Goal: Check status: Check status

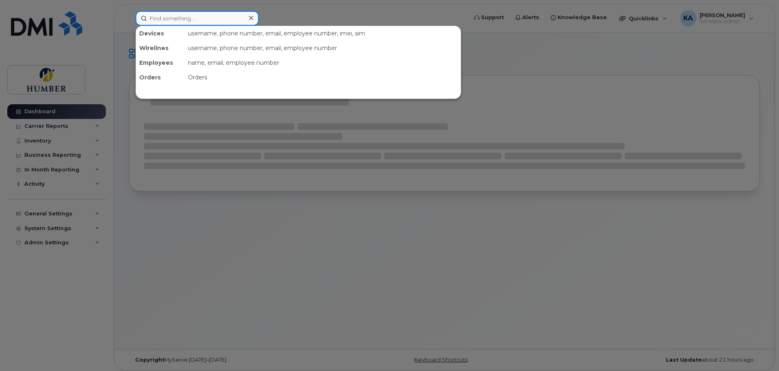
click at [212, 17] on input at bounding box center [196, 18] width 123 height 15
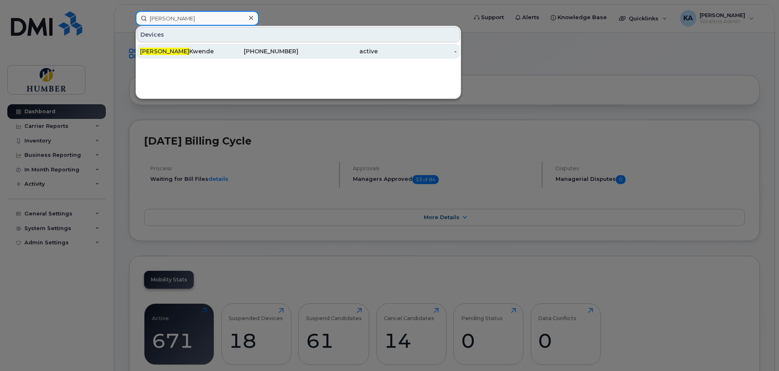
type input "VANESSA"
click at [214, 52] on div "Vanessa Kwende" at bounding box center [179, 51] width 79 height 8
